Goal: Complete application form: Complete application form

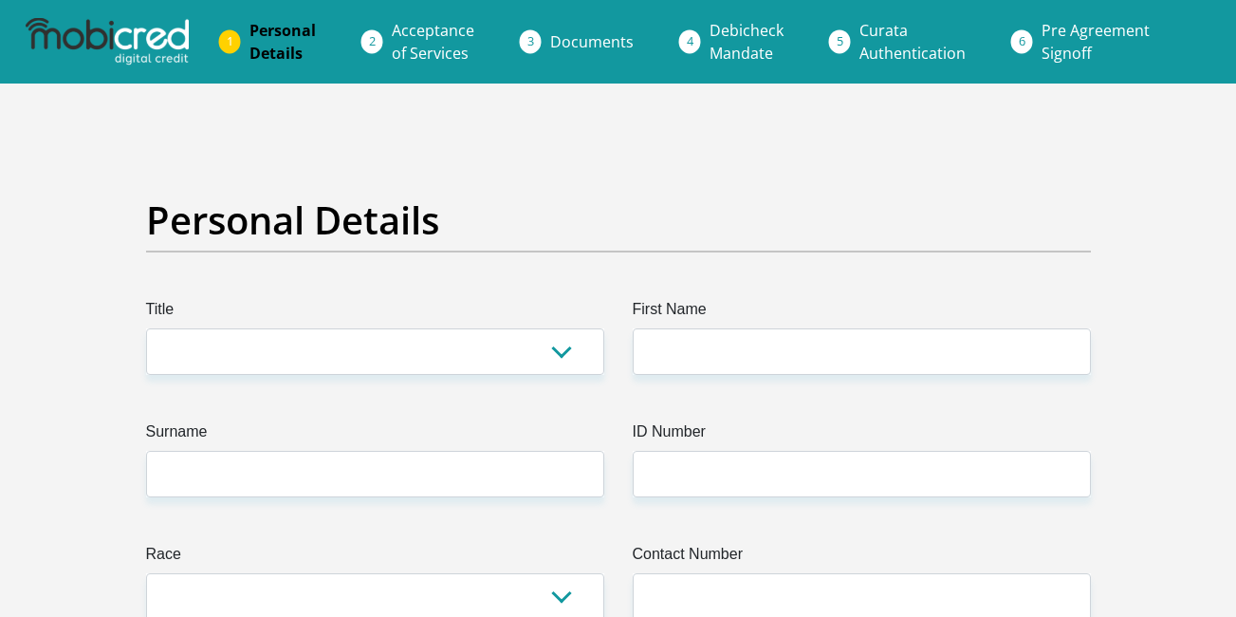
click at [542, 42] on li "Documents" at bounding box center [614, 42] width 159 height 38
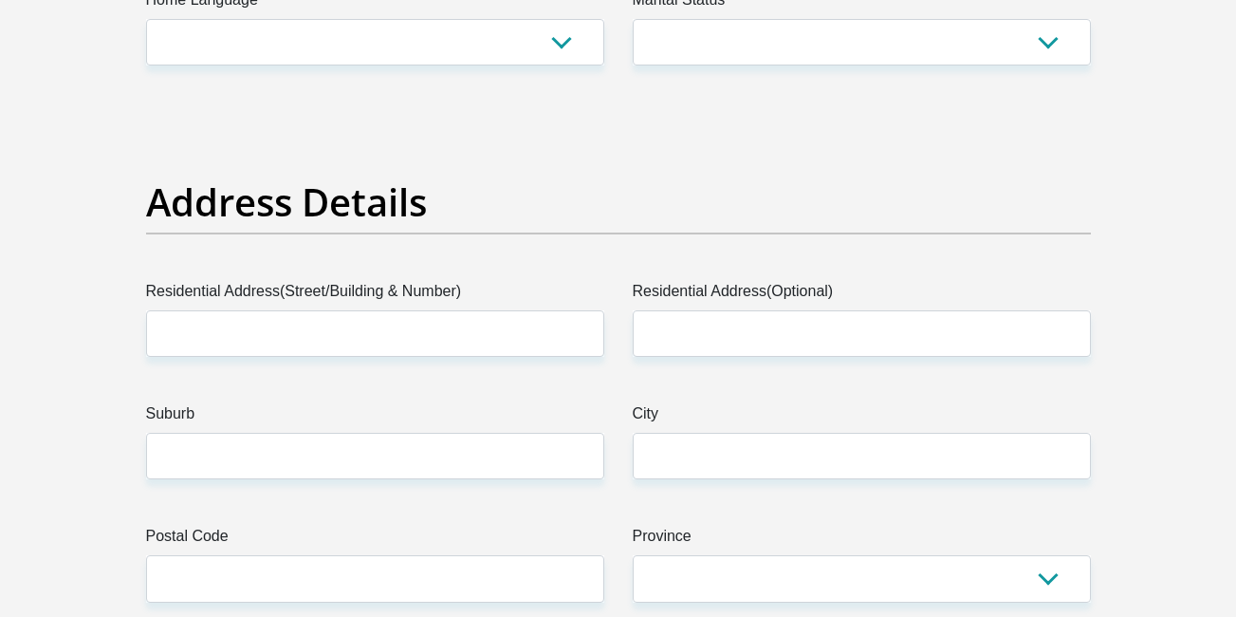
scroll to position [719, 0]
